Goal: Task Accomplishment & Management: Use online tool/utility

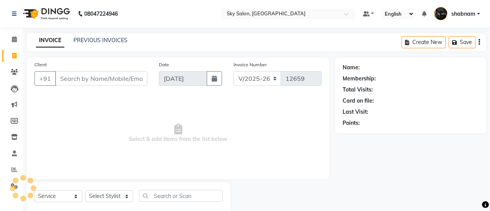
select select "3537"
select select "service"
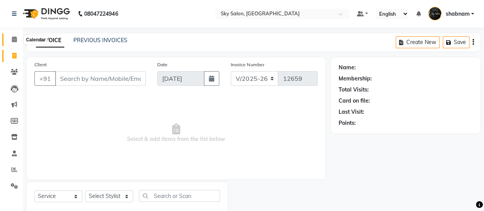
click at [11, 44] on span at bounding box center [14, 39] width 13 height 9
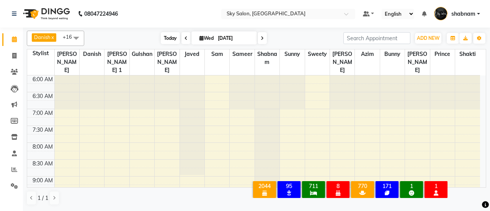
click at [171, 37] on span "Today" at bounding box center [170, 38] width 19 height 12
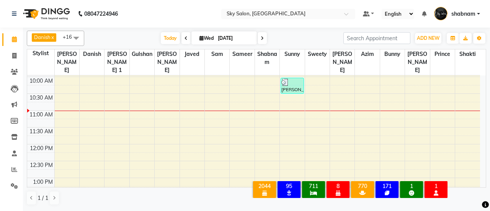
click at [7, 47] on li "Calendar" at bounding box center [11, 39] width 23 height 16
click at [9, 34] on link "Calendar" at bounding box center [11, 39] width 18 height 13
click at [166, 43] on span "Today" at bounding box center [170, 38] width 19 height 12
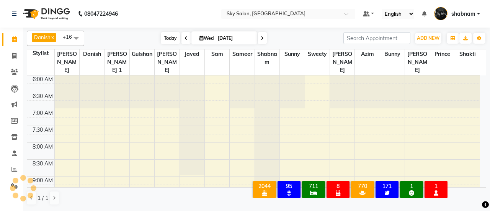
scroll to position [167, 0]
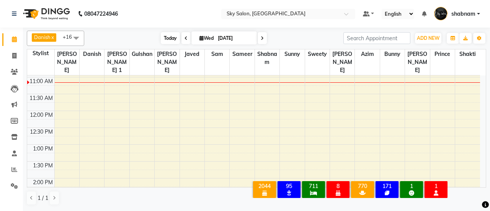
drag, startPoint x: 489, startPoint y: 1, endPoint x: 169, endPoint y: 40, distance: 321.8
click at [169, 40] on span "Today" at bounding box center [170, 38] width 19 height 12
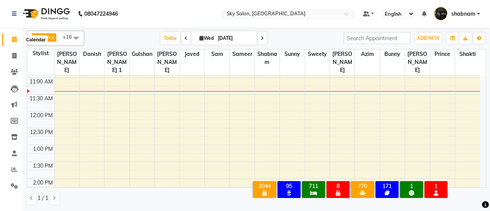
click at [18, 41] on span at bounding box center [14, 39] width 13 height 9
drag, startPoint x: 21, startPoint y: 59, endPoint x: 15, endPoint y: 59, distance: 5.7
click at [15, 59] on li "Invoice" at bounding box center [11, 56] width 23 height 16
click at [15, 59] on span at bounding box center [14, 56] width 13 height 9
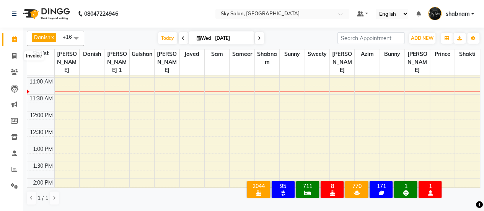
select select "3537"
select select "service"
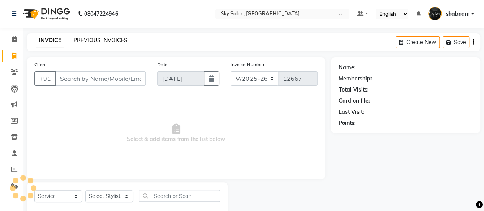
click at [92, 40] on link "PREVIOUS INVOICES" at bounding box center [101, 40] width 54 height 7
